Goal: Leave review/rating

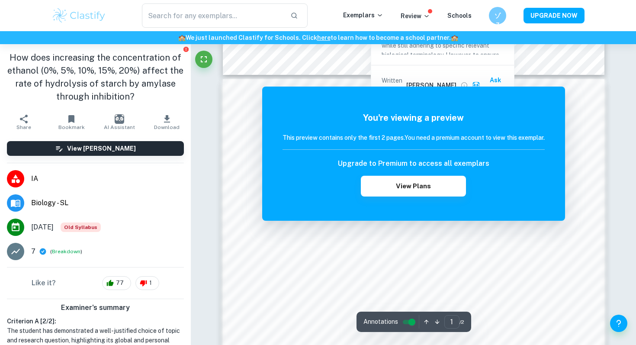
scroll to position [322, 0]
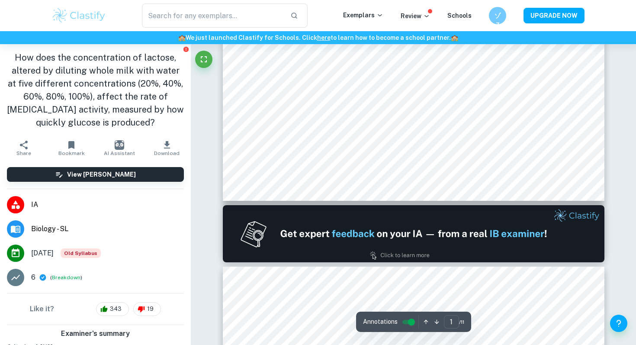
type input "2"
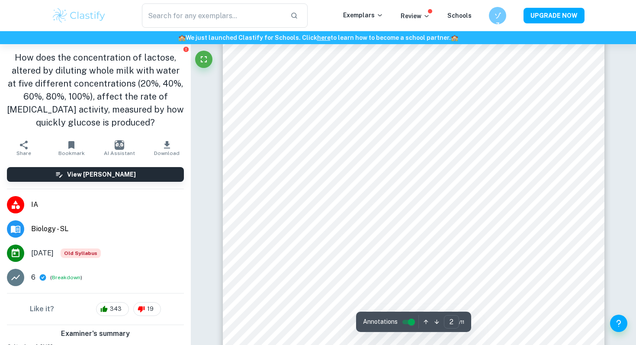
scroll to position [609, 0]
